Goal: Task Accomplishment & Management: Use online tool/utility

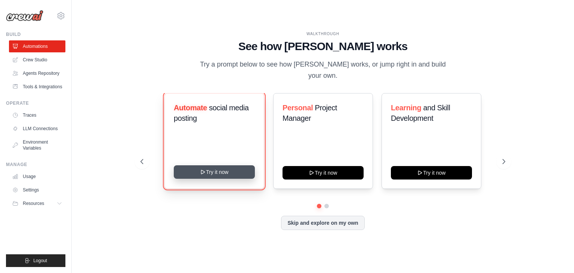
click at [223, 169] on button "Try it now" at bounding box center [214, 171] width 81 height 13
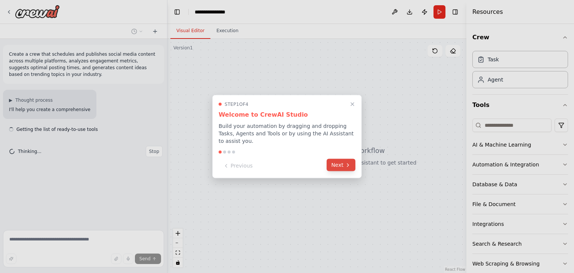
click at [339, 160] on button "Next" at bounding box center [340, 165] width 29 height 12
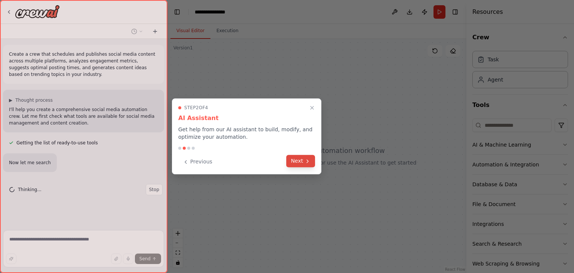
click at [300, 159] on button "Next" at bounding box center [300, 161] width 29 height 12
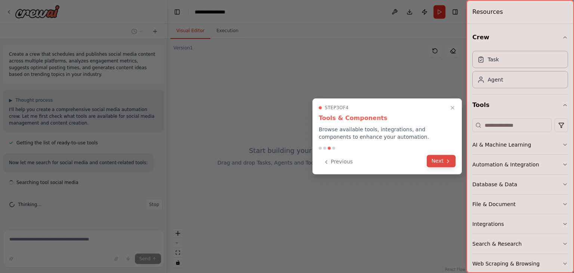
click at [431, 159] on button "Next" at bounding box center [440, 161] width 29 height 12
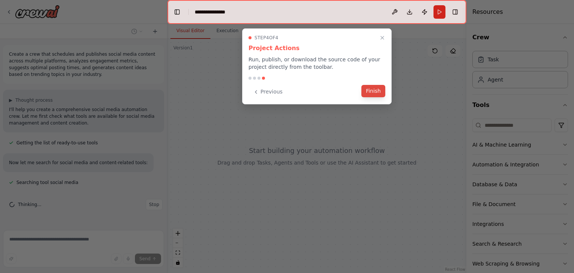
click at [374, 93] on button "Finish" at bounding box center [373, 91] width 24 height 12
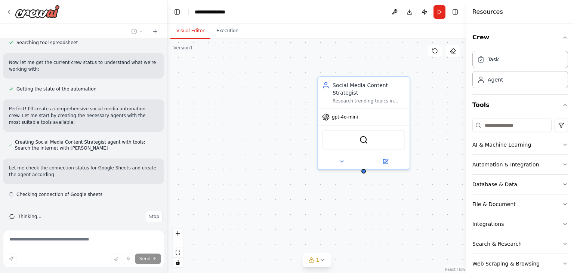
scroll to position [262, 0]
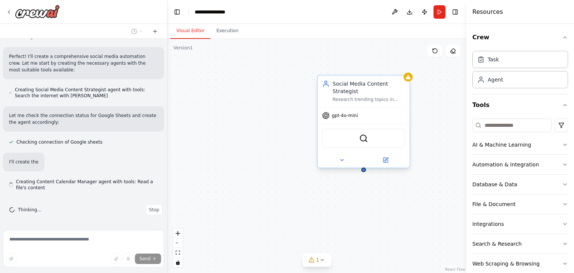
click at [350, 115] on span "gpt-4o-mini" at bounding box center [345, 115] width 26 height 6
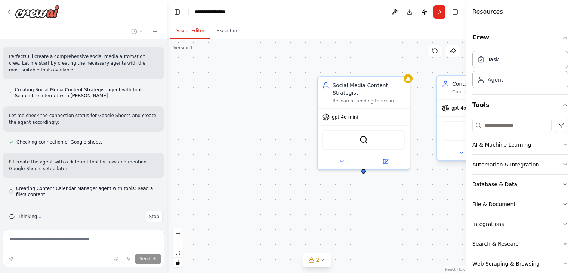
scroll to position [314, 0]
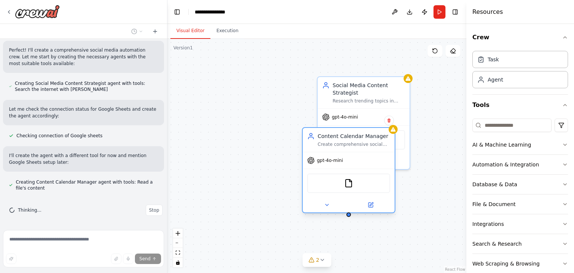
drag, startPoint x: 428, startPoint y: 98, endPoint x: 303, endPoint y: 145, distance: 134.2
click at [303, 145] on div "Content Calendar Manager Create comprehensive social media content calendars, o…" at bounding box center [349, 140] width 92 height 24
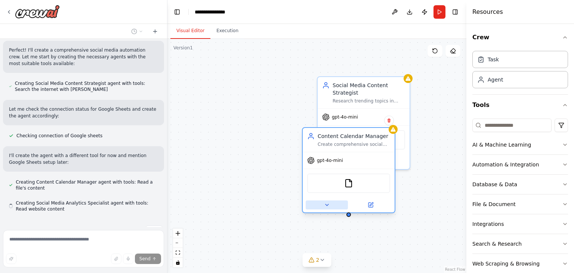
scroll to position [335, 0]
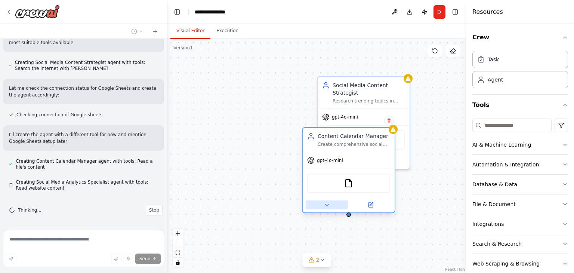
click at [329, 205] on div "Social Media Content Strategist Research trending topics in {industry} and gene…" at bounding box center [316, 156] width 299 height 234
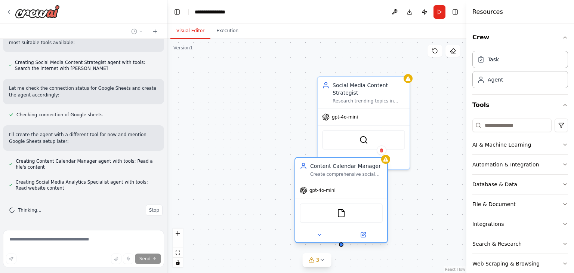
drag, startPoint x: 447, startPoint y: 84, endPoint x: 306, endPoint y: 165, distance: 162.4
click at [306, 165] on icon at bounding box center [303, 165] width 7 height 7
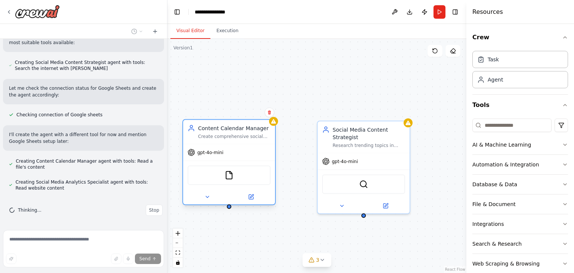
drag, startPoint x: 304, startPoint y: 165, endPoint x: 189, endPoint y: 127, distance: 120.3
click at [189, 127] on icon at bounding box center [190, 127] width 7 height 7
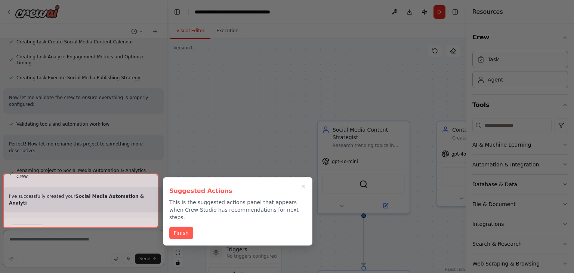
scroll to position [583, 0]
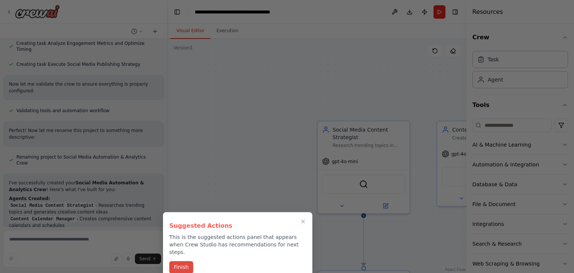
click at [181, 261] on button "Finish" at bounding box center [181, 267] width 24 height 12
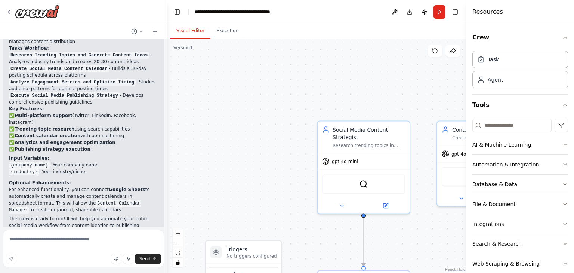
scroll to position [843, 0]
